Goal: Book appointment/travel/reservation

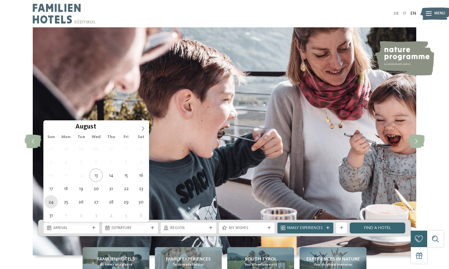
type div "[DATE]"
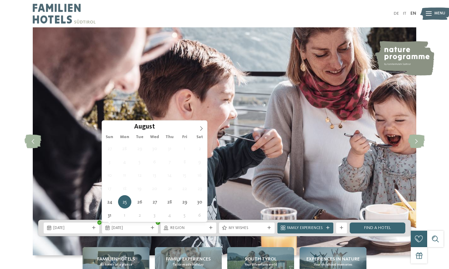
type div "30.08.2025"
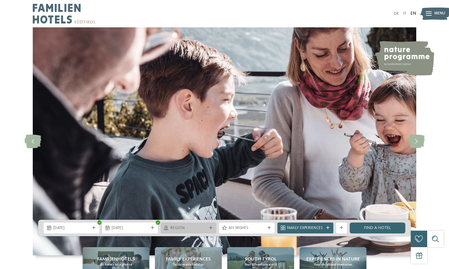
click at [209, 229] on icon at bounding box center [210, 227] width 3 height 3
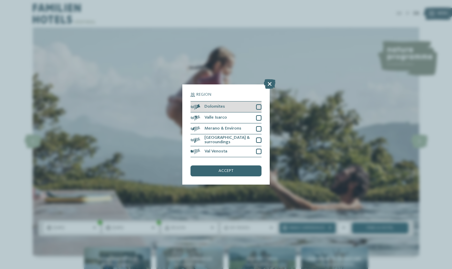
click at [220, 104] on span "Dolomites" at bounding box center [214, 106] width 20 height 4
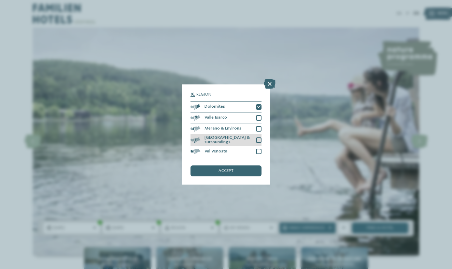
click at [226, 135] on span "[GEOGRAPHIC_DATA] & surroundings" at bounding box center [227, 139] width 47 height 9
click at [225, 169] on span "accept" at bounding box center [225, 171] width 15 height 4
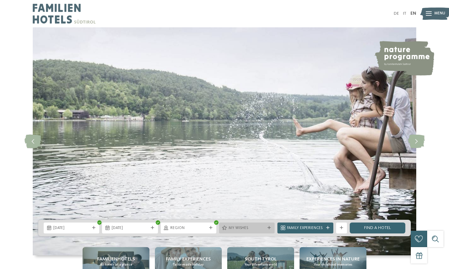
click at [261, 227] on span "My wishes" at bounding box center [247, 227] width 37 height 5
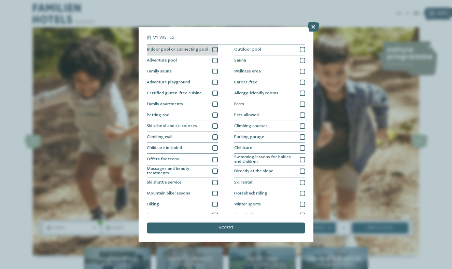
click at [178, 52] on span "Indoor pool or connecting pool" at bounding box center [177, 49] width 61 height 4
click at [243, 222] on div "accept" at bounding box center [226, 227] width 158 height 11
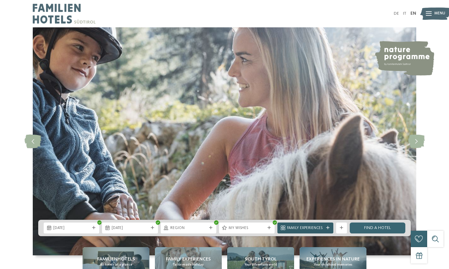
click at [321, 227] on span "Family Experiences" at bounding box center [305, 227] width 37 height 5
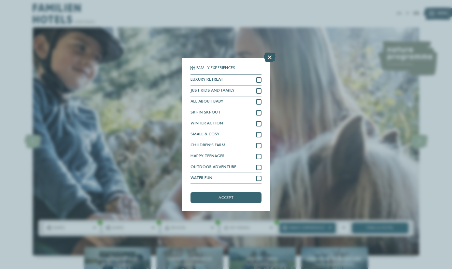
click at [271, 53] on icon at bounding box center [270, 58] width 12 height 10
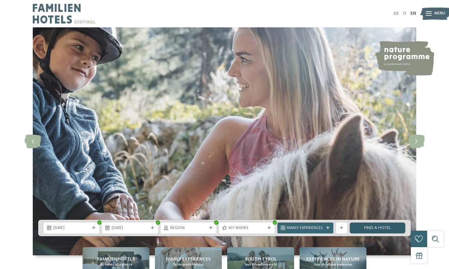
click at [387, 230] on link "Find a hotel" at bounding box center [378, 227] width 56 height 11
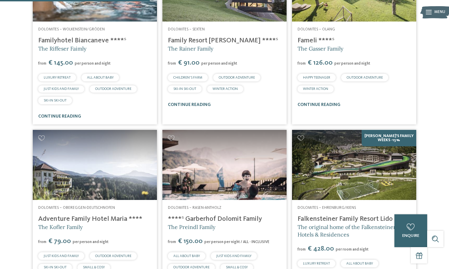
scroll to position [258, 0]
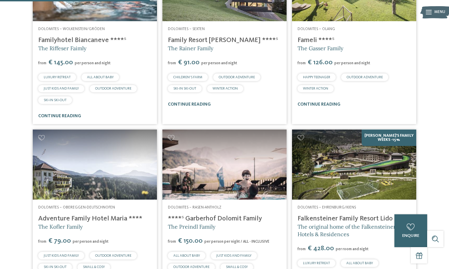
click at [92, 215] on link "Adventure Family Hotel Maria ****" at bounding box center [90, 218] width 104 height 7
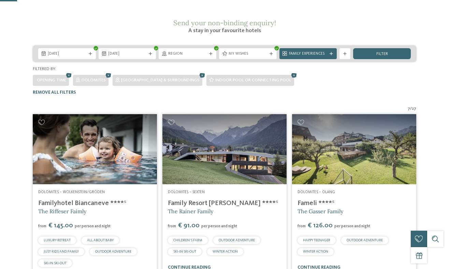
scroll to position [100, 0]
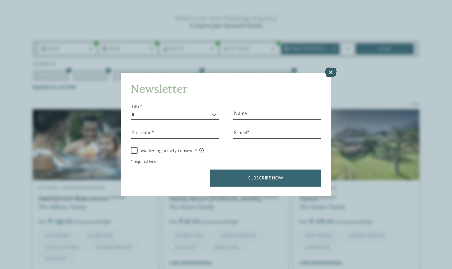
click at [330, 68] on icon at bounding box center [331, 73] width 12 height 10
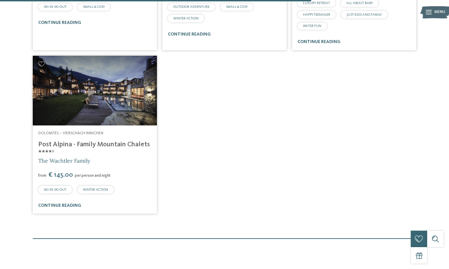
scroll to position [505, 0]
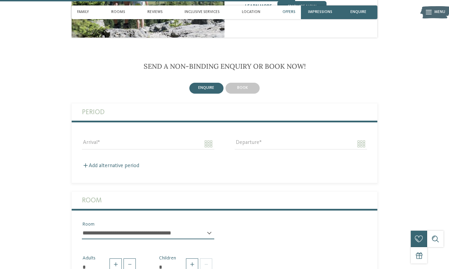
scroll to position [1075, 0]
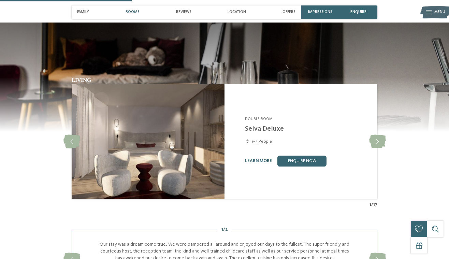
scroll to position [440, 0]
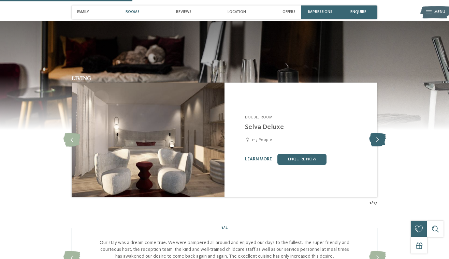
click at [380, 133] on icon at bounding box center [377, 140] width 17 height 14
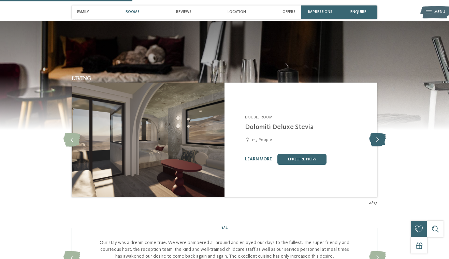
click at [380, 133] on icon at bounding box center [377, 140] width 17 height 14
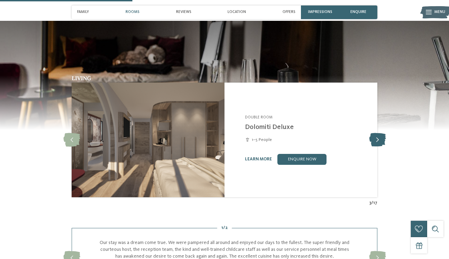
click at [380, 133] on icon at bounding box center [377, 140] width 17 height 14
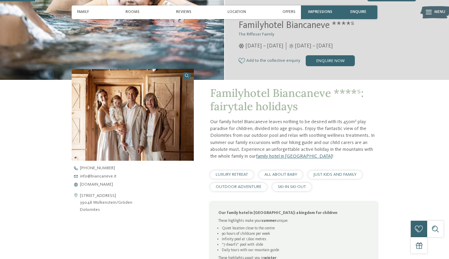
scroll to position [124, 0]
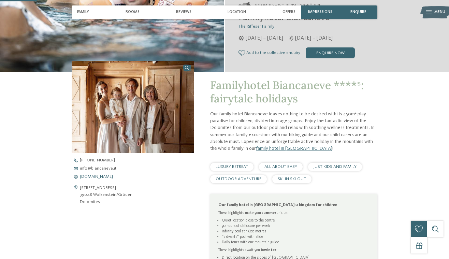
click at [113, 177] on span "www.biancaneve.it" at bounding box center [96, 177] width 33 height 4
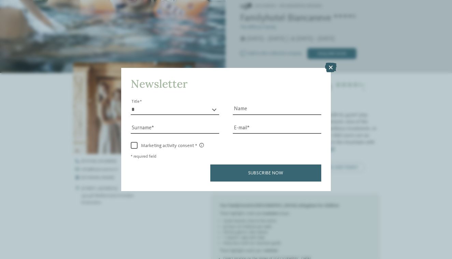
click at [331, 63] on icon at bounding box center [331, 68] width 12 height 10
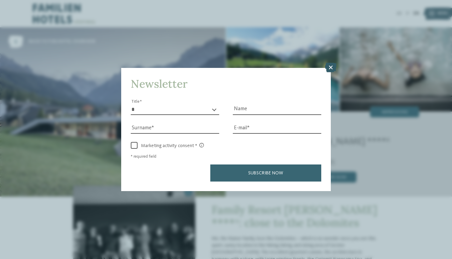
click at [332, 63] on icon at bounding box center [331, 68] width 12 height 10
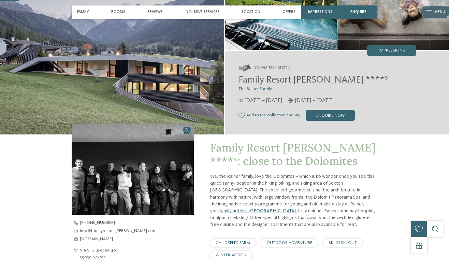
scroll to position [62, 0]
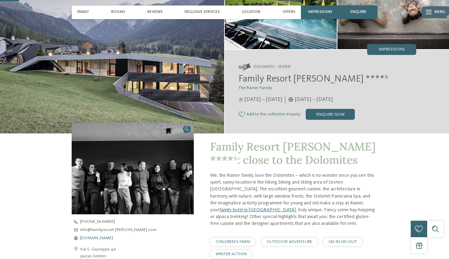
click at [113, 238] on span "www.familyresort-rainer.com" at bounding box center [96, 238] width 33 height 4
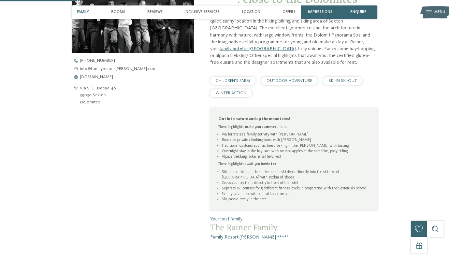
scroll to position [443, 0]
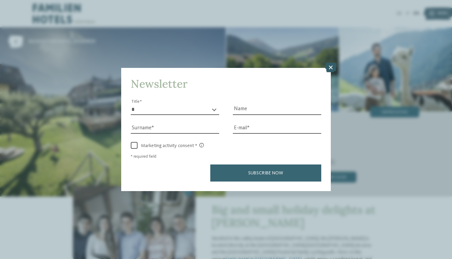
click at [333, 63] on icon at bounding box center [331, 68] width 12 height 10
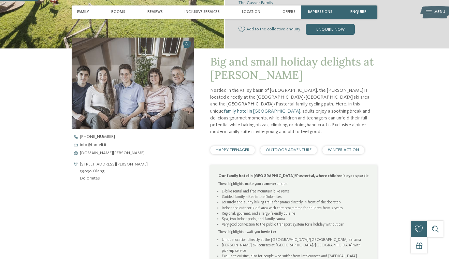
scroll to position [149, 0]
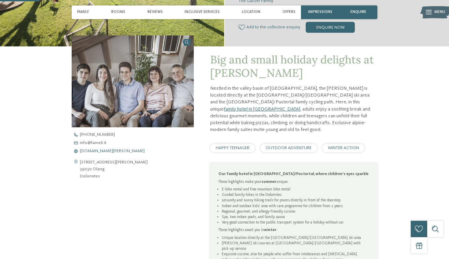
click at [99, 151] on span "www.fameli.it" at bounding box center [112, 151] width 65 height 4
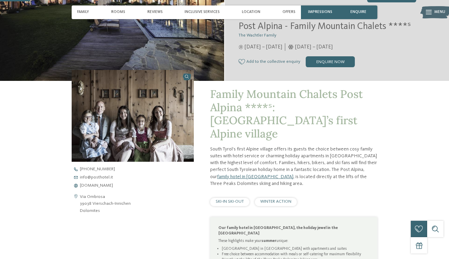
scroll to position [116, 0]
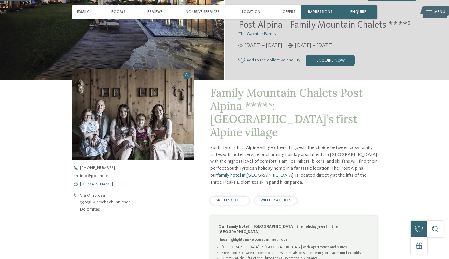
click at [105, 184] on span "[DOMAIN_NAME]" at bounding box center [96, 184] width 33 height 4
